Goal: Find specific page/section: Find specific page/section

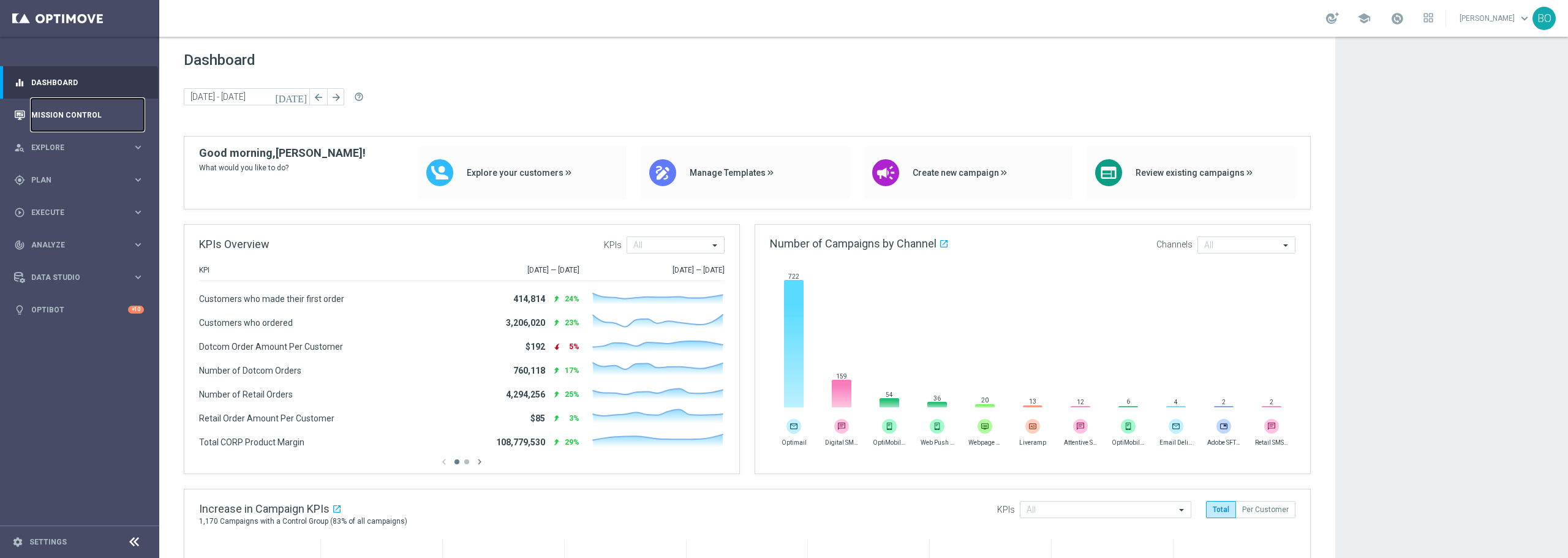
click at [67, 114] on link "Mission Control" at bounding box center [88, 114] width 113 height 33
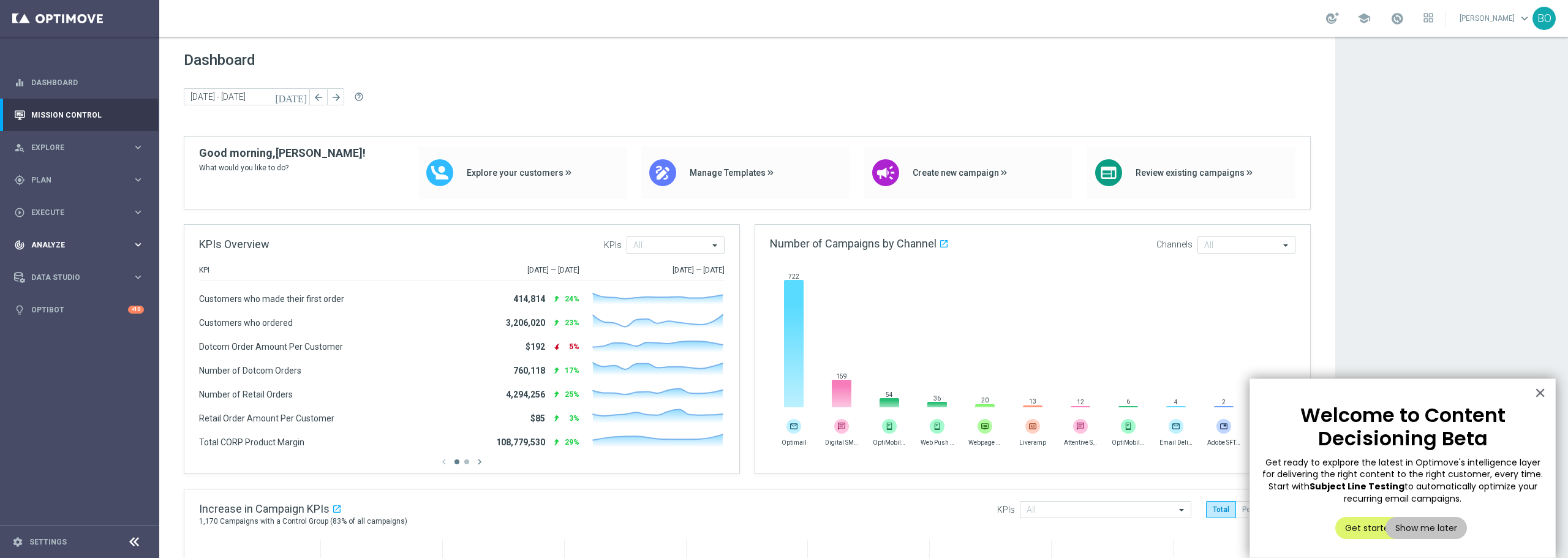
click at [73, 243] on span "Analyze" at bounding box center [82, 245] width 101 height 8
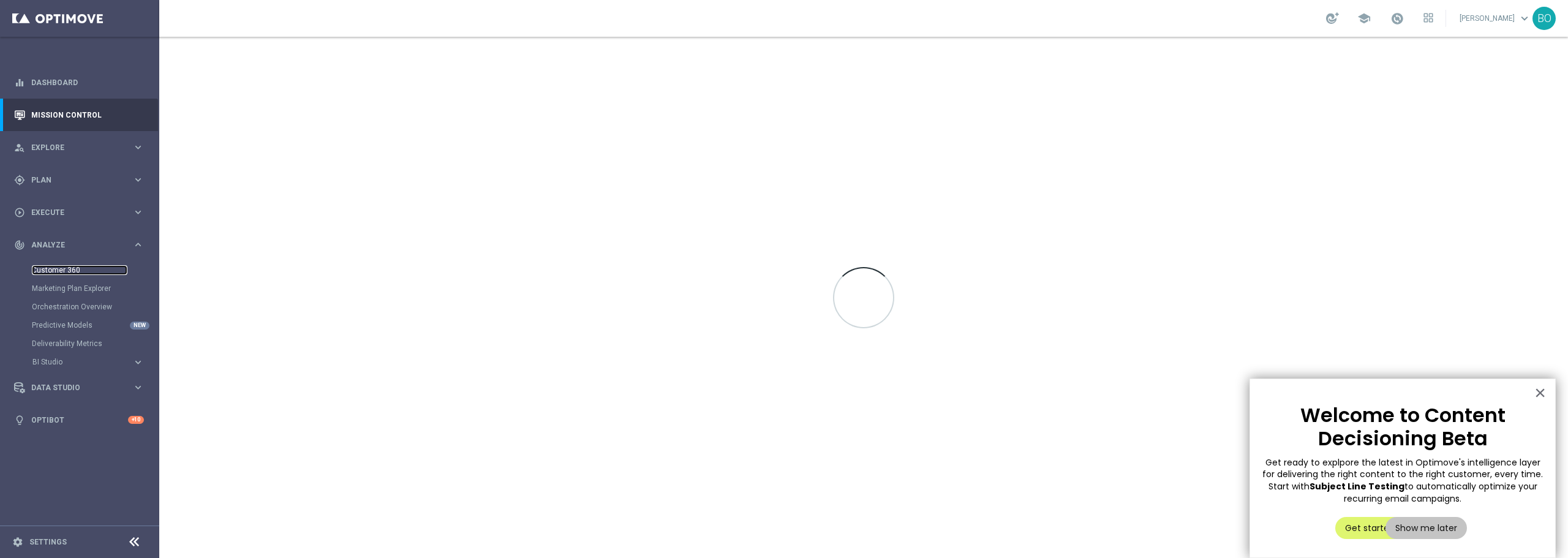
click at [55, 266] on link "Customer 360" at bounding box center [79, 270] width 95 height 10
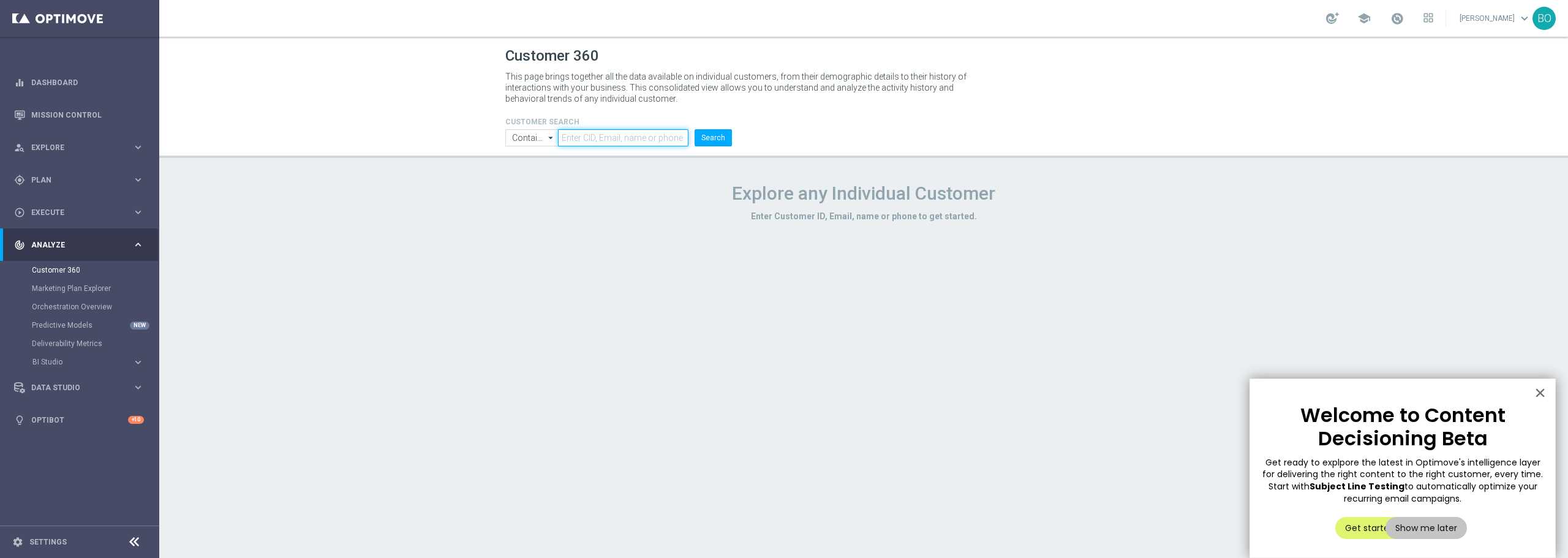
click at [611, 139] on input "text" at bounding box center [623, 137] width 131 height 17
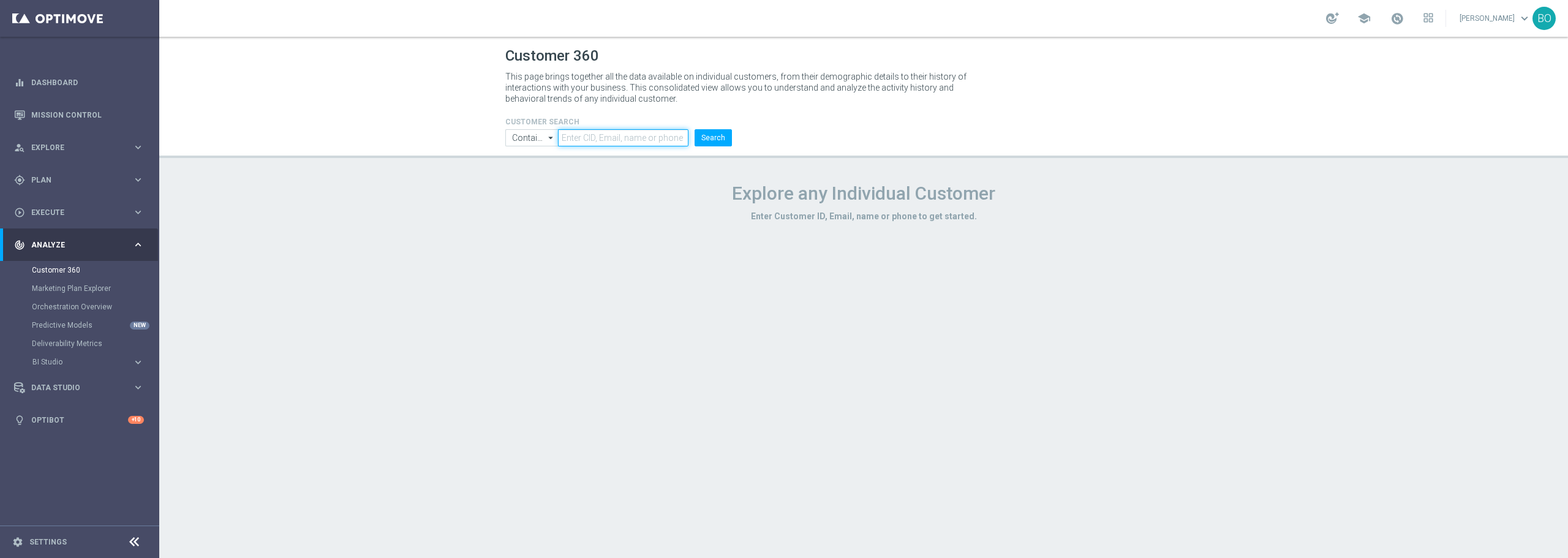
paste input "10412924673"
type input "10412924673"
click at [727, 140] on button "Search" at bounding box center [713, 137] width 37 height 17
